Goal: Transaction & Acquisition: Obtain resource

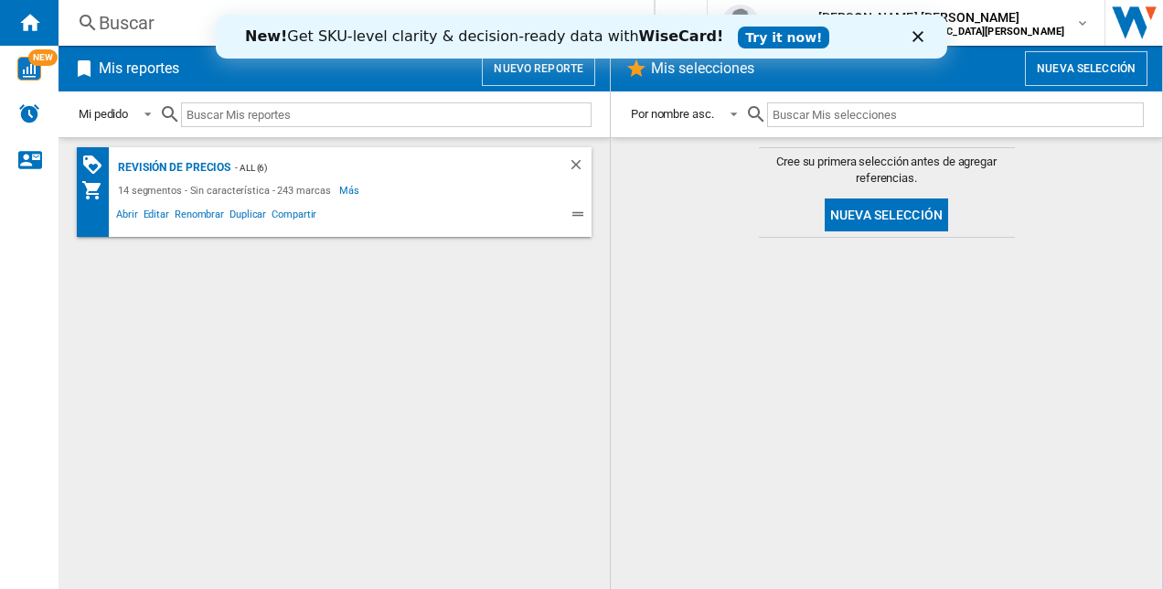
click at [915, 33] on polygon "Cerrar" at bounding box center [918, 36] width 11 height 11
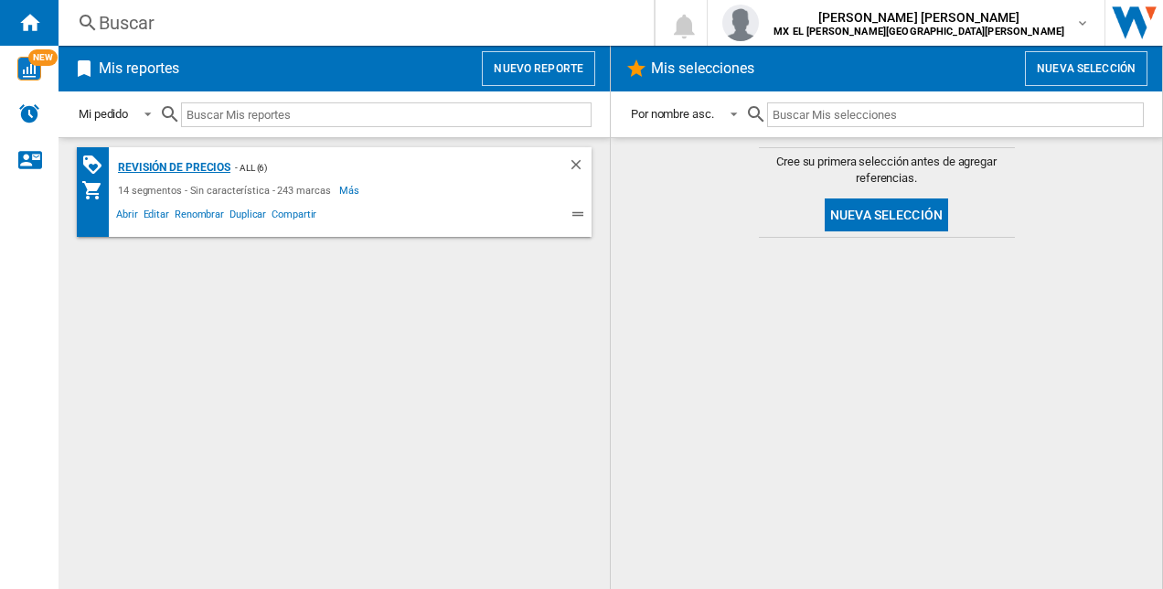
click at [156, 166] on div "revisión de precios" at bounding box center [171, 167] width 117 height 23
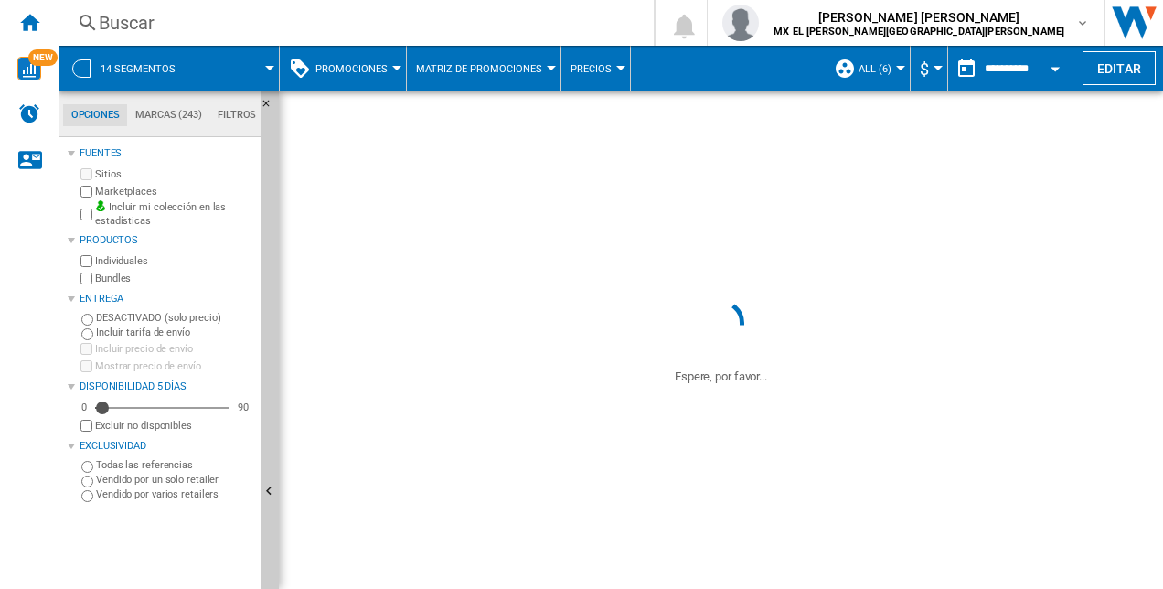
click at [1054, 68] on div "Open calendar" at bounding box center [1055, 69] width 9 height 5
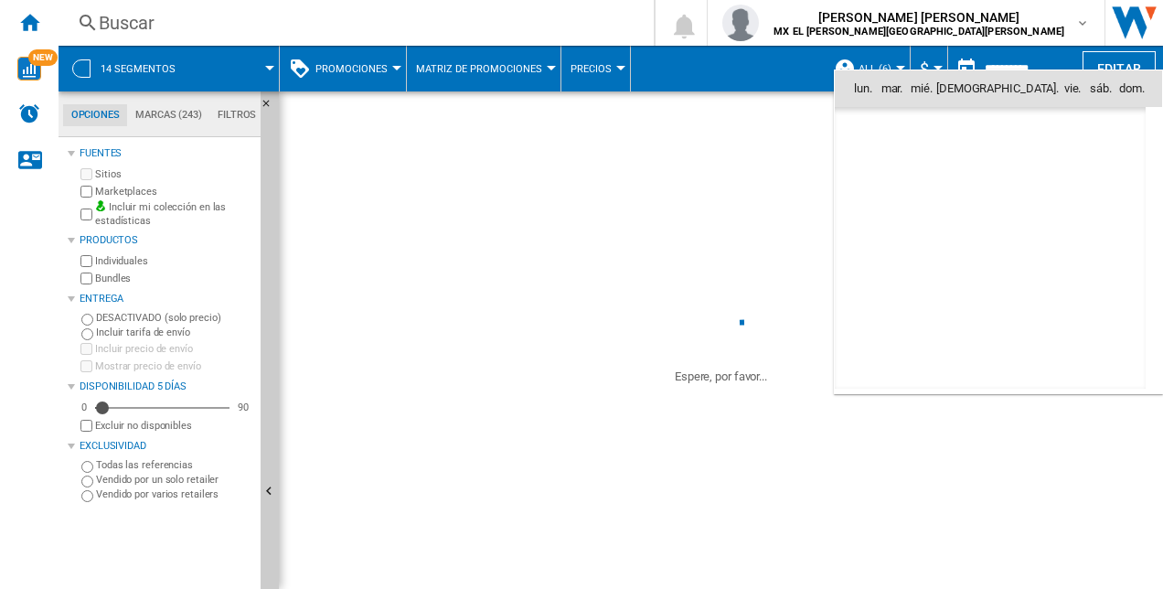
scroll to position [8724, 0]
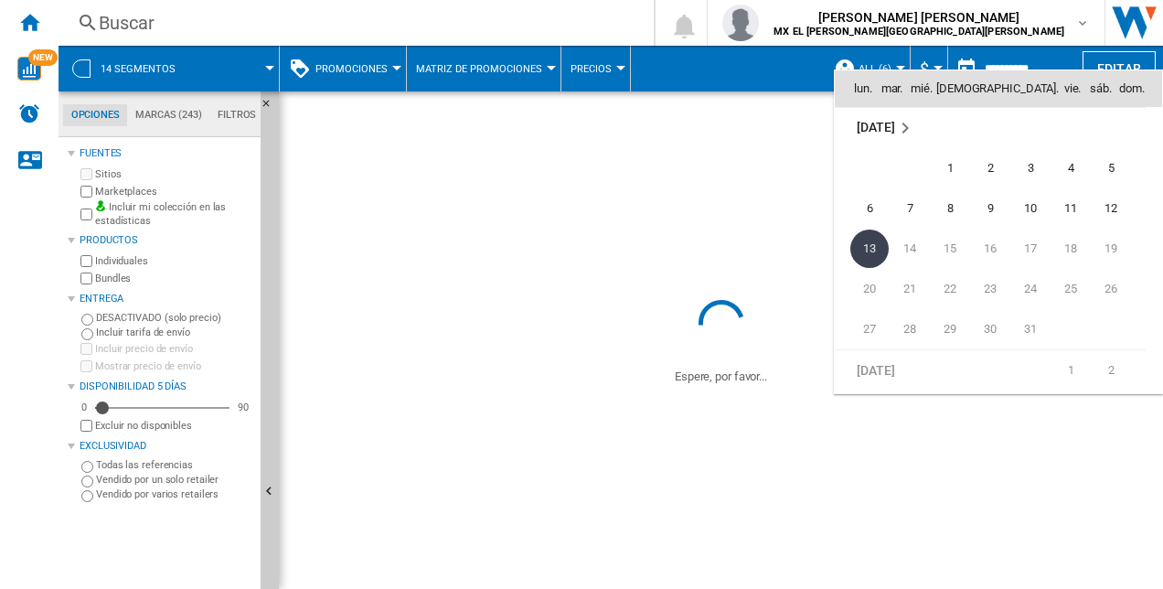
click at [1052, 57] on div at bounding box center [581, 294] width 1163 height 589
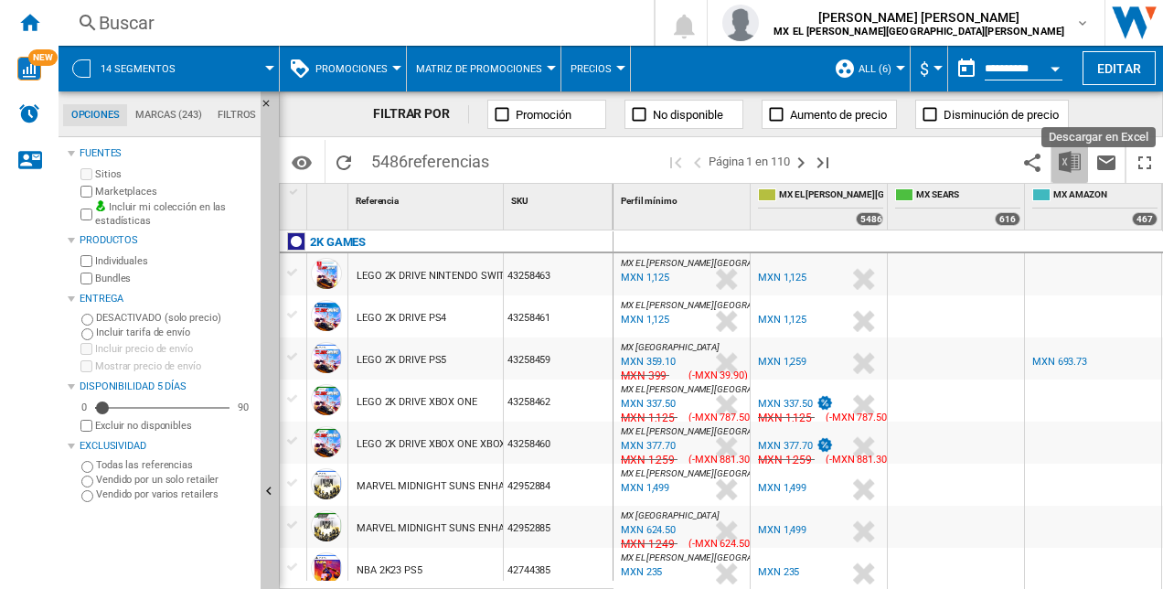
click at [1075, 161] on img "Descargar en Excel" at bounding box center [1070, 162] width 22 height 22
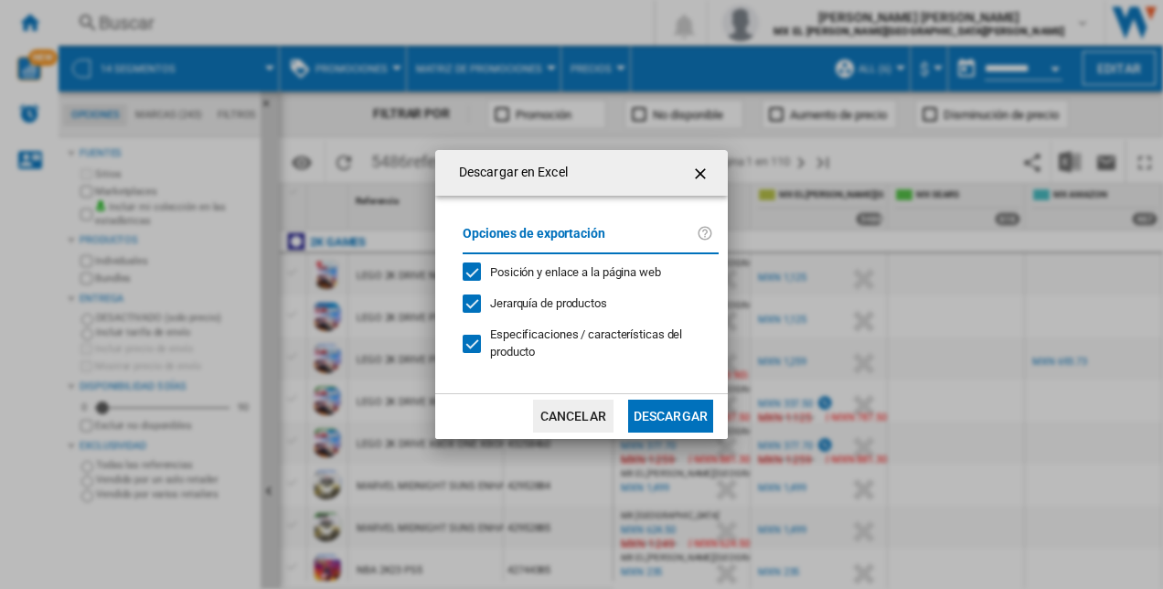
click at [673, 421] on button "Descargar" at bounding box center [670, 416] width 85 height 33
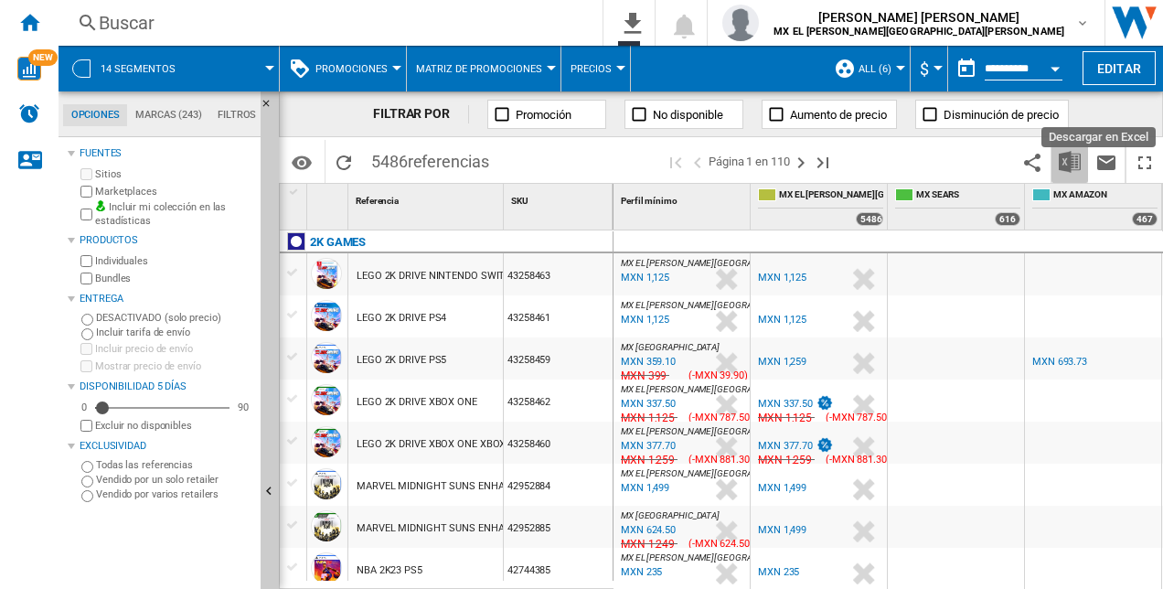
click at [1072, 165] on img "Descargar en Excel" at bounding box center [1070, 162] width 22 height 22
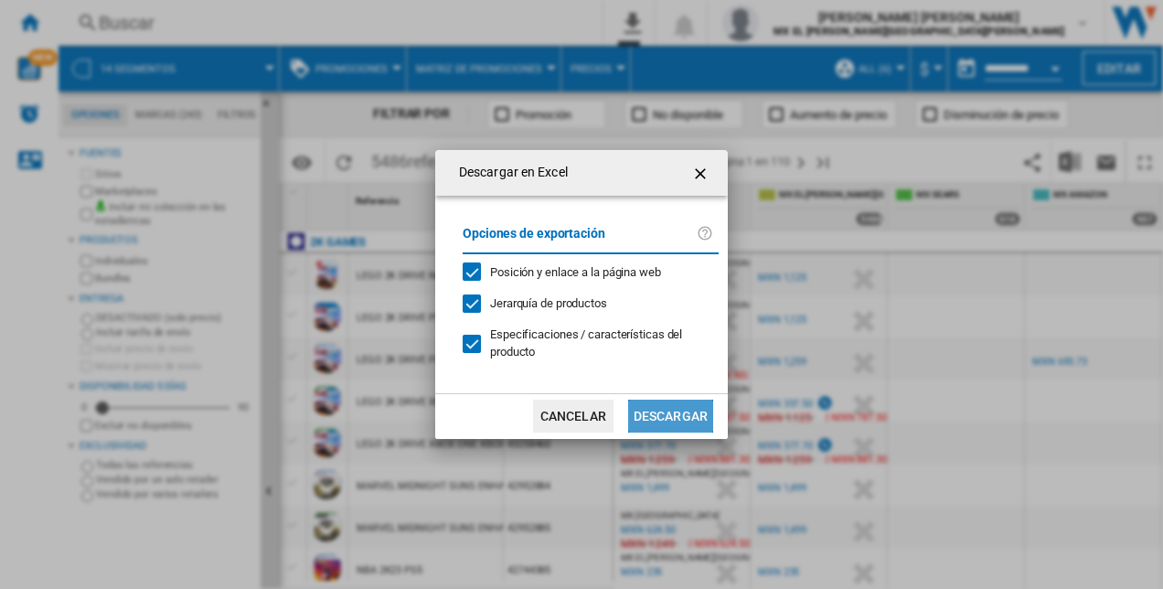
click at [668, 422] on button "Descargar" at bounding box center [670, 416] width 85 height 33
